Goal: Task Accomplishment & Management: Complete application form

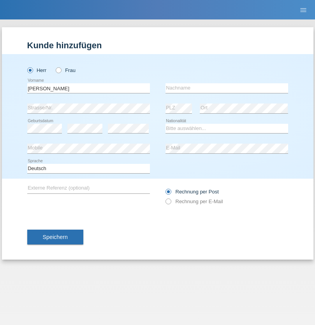
type input "[PERSON_NAME] [PERSON_NAME]"
click at [227, 88] on input "text" at bounding box center [227, 88] width 123 height 10
type input "[PERSON_NAME]"
select select "ES"
select select "C"
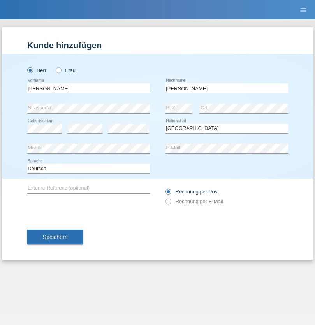
select select "19"
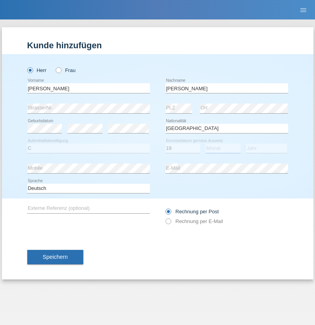
select select "07"
select select "2021"
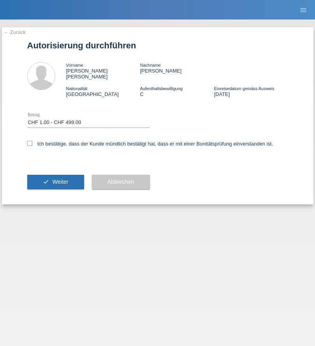
select select "1"
checkbox input "true"
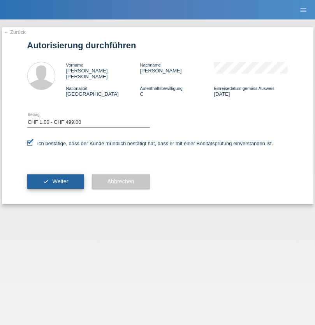
click at [55, 179] on span "Weiter" at bounding box center [60, 182] width 16 height 6
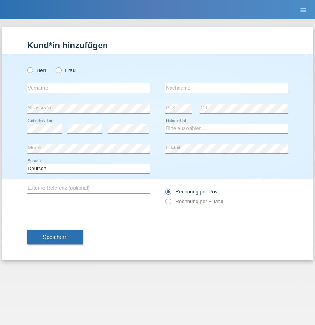
radio input "true"
click at [88, 88] on input "text" at bounding box center [88, 88] width 123 height 10
type input "[PERSON_NAME]"
click at [227, 88] on input "text" at bounding box center [227, 88] width 123 height 10
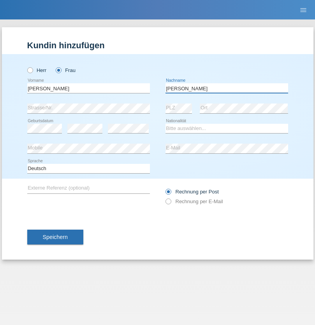
type input "[PERSON_NAME]"
select select "CH"
